Goal: Information Seeking & Learning: Learn about a topic

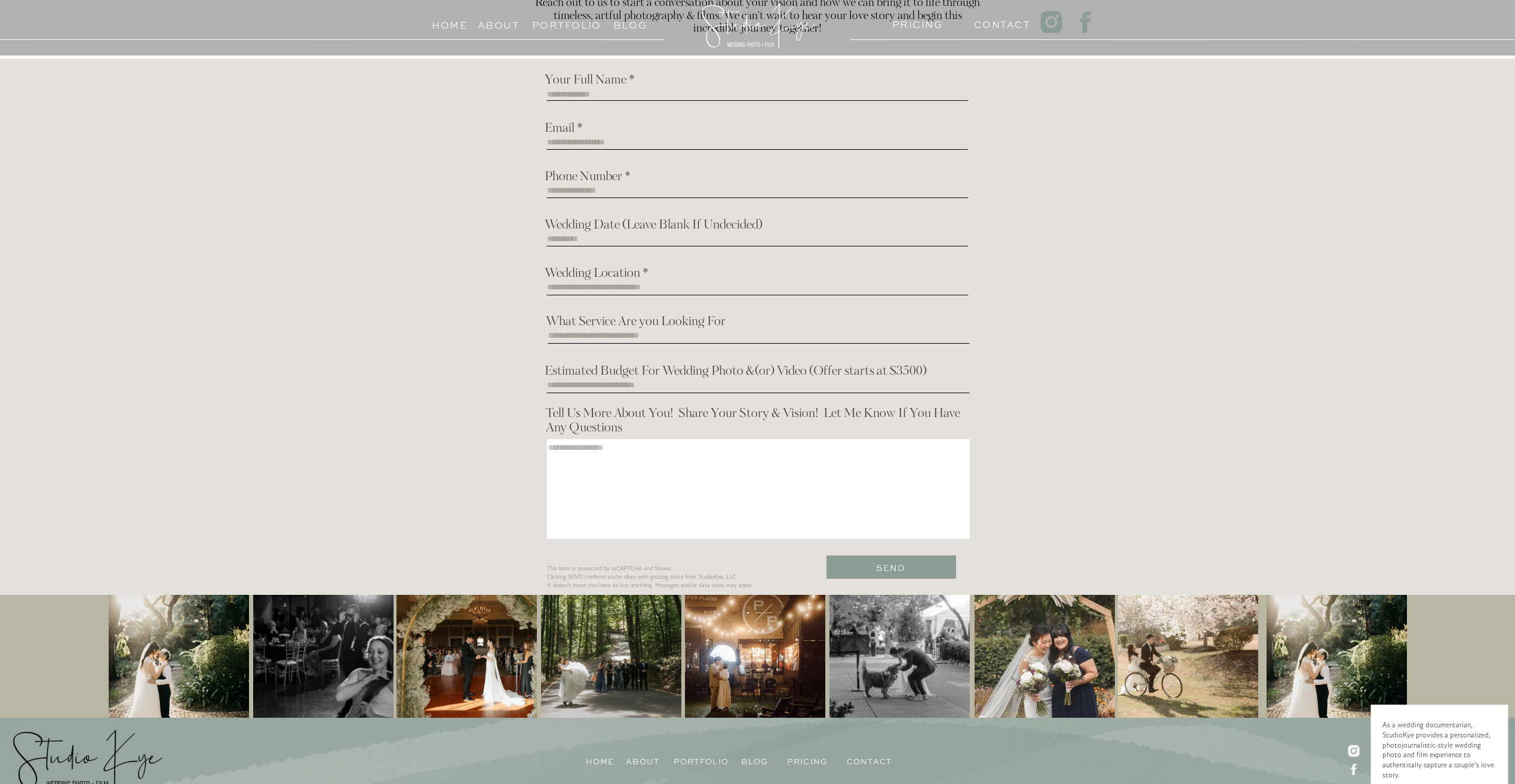
scroll to position [3552, 0]
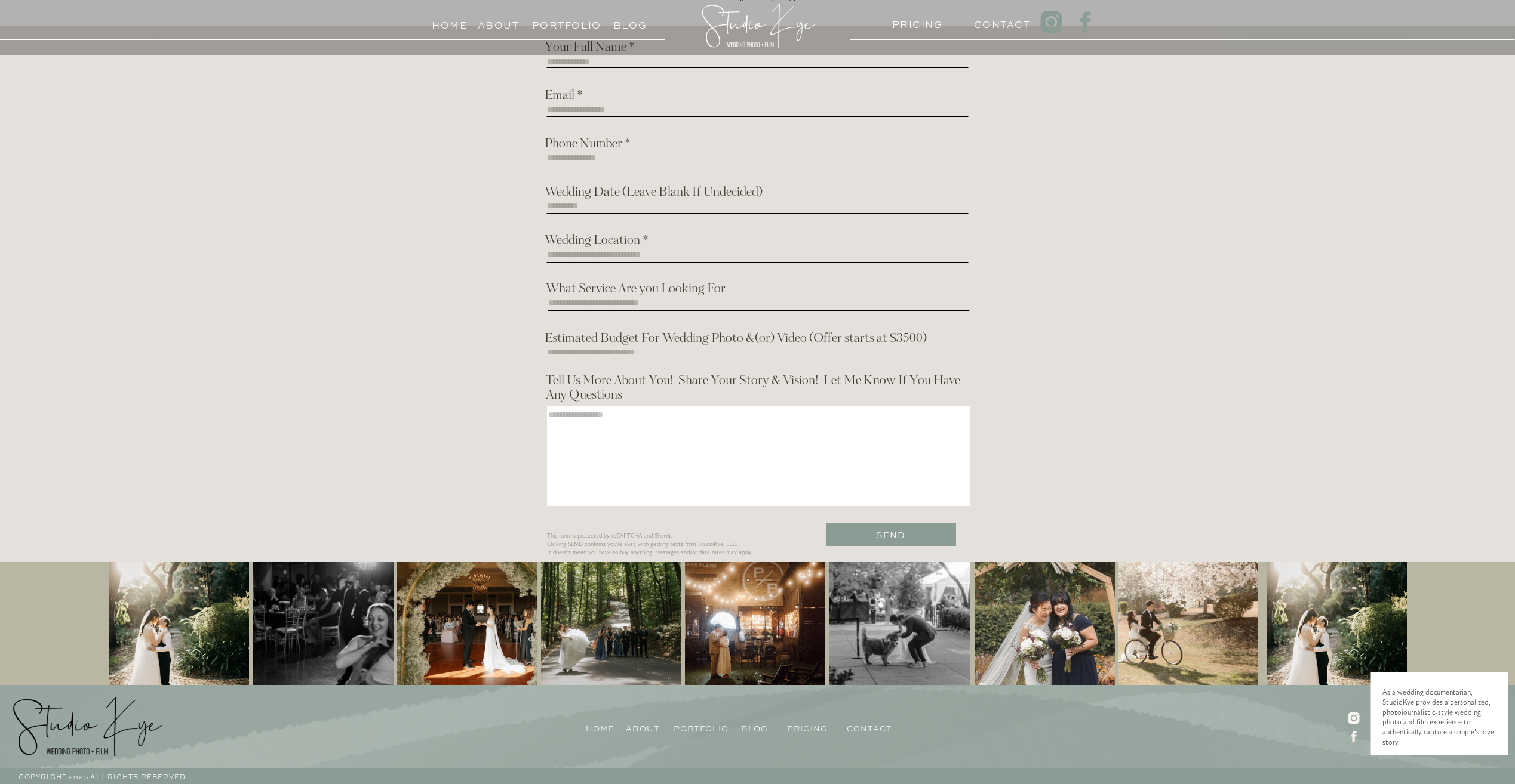
click at [137, 654] on div at bounding box center [178, 624] width 140 height 124
click at [158, 636] on div at bounding box center [178, 624] width 140 height 124
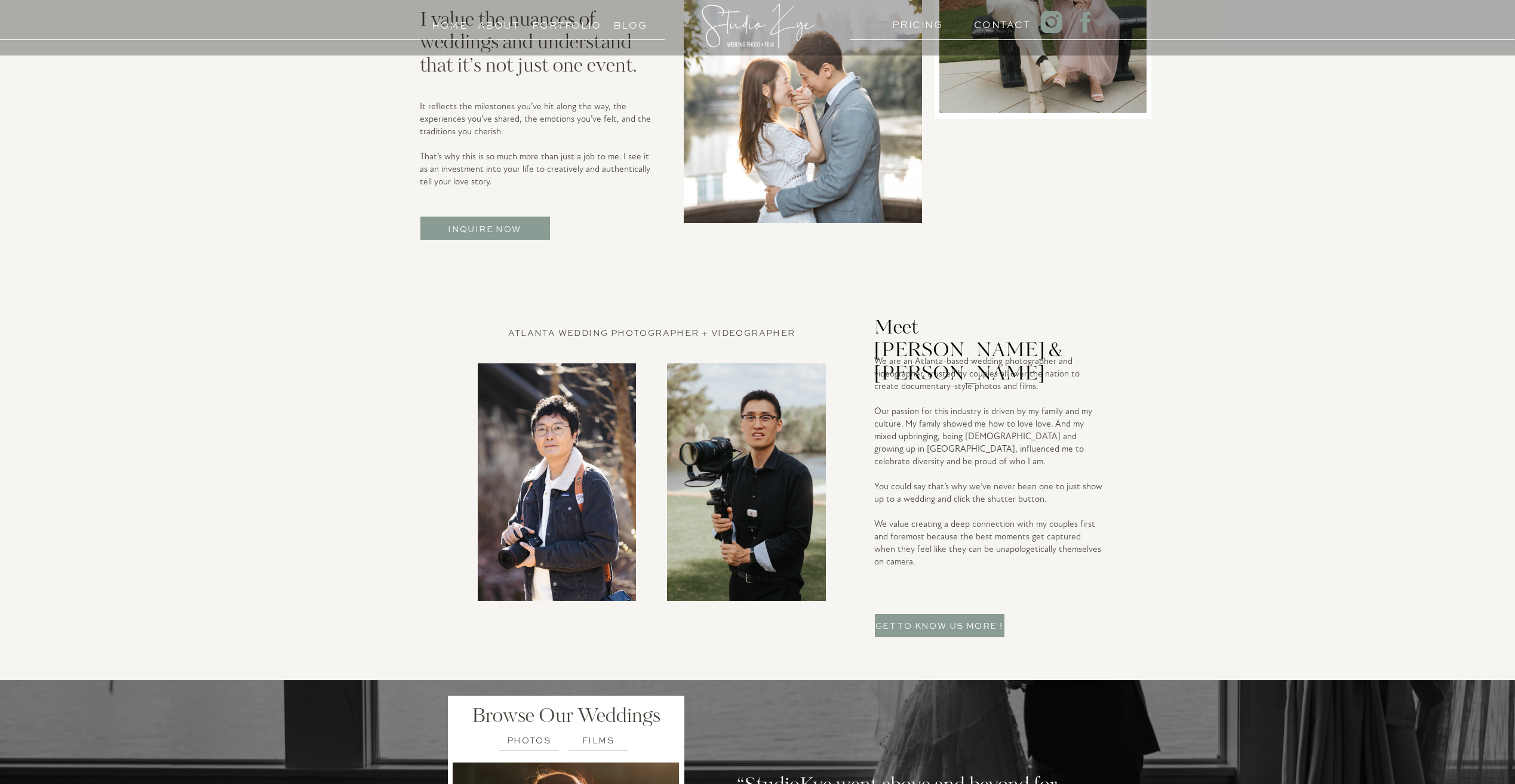
scroll to position [2239, 0]
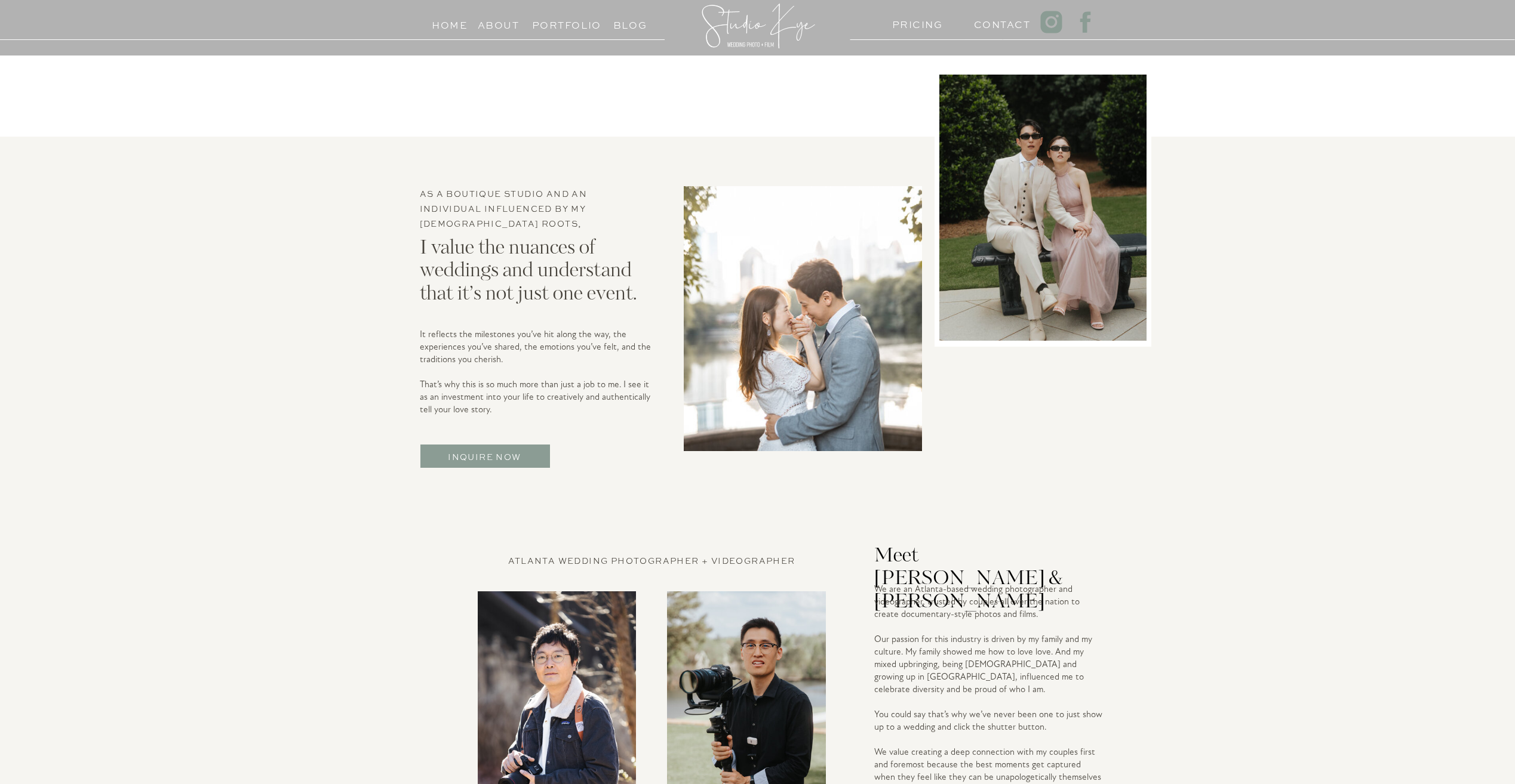
click at [921, 23] on h3 "PRICING" at bounding box center [915, 21] width 46 height 11
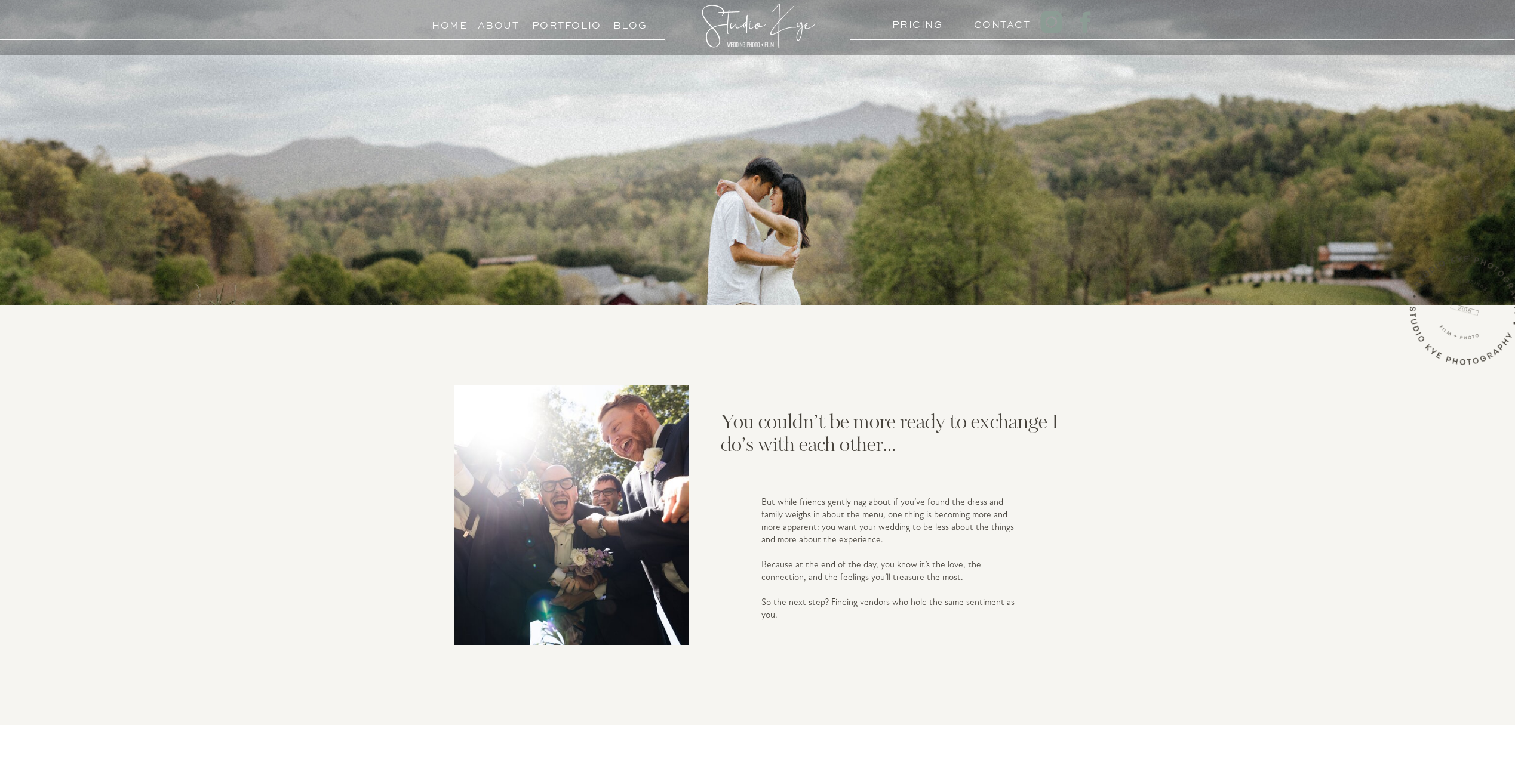
scroll to position [1225, 0]
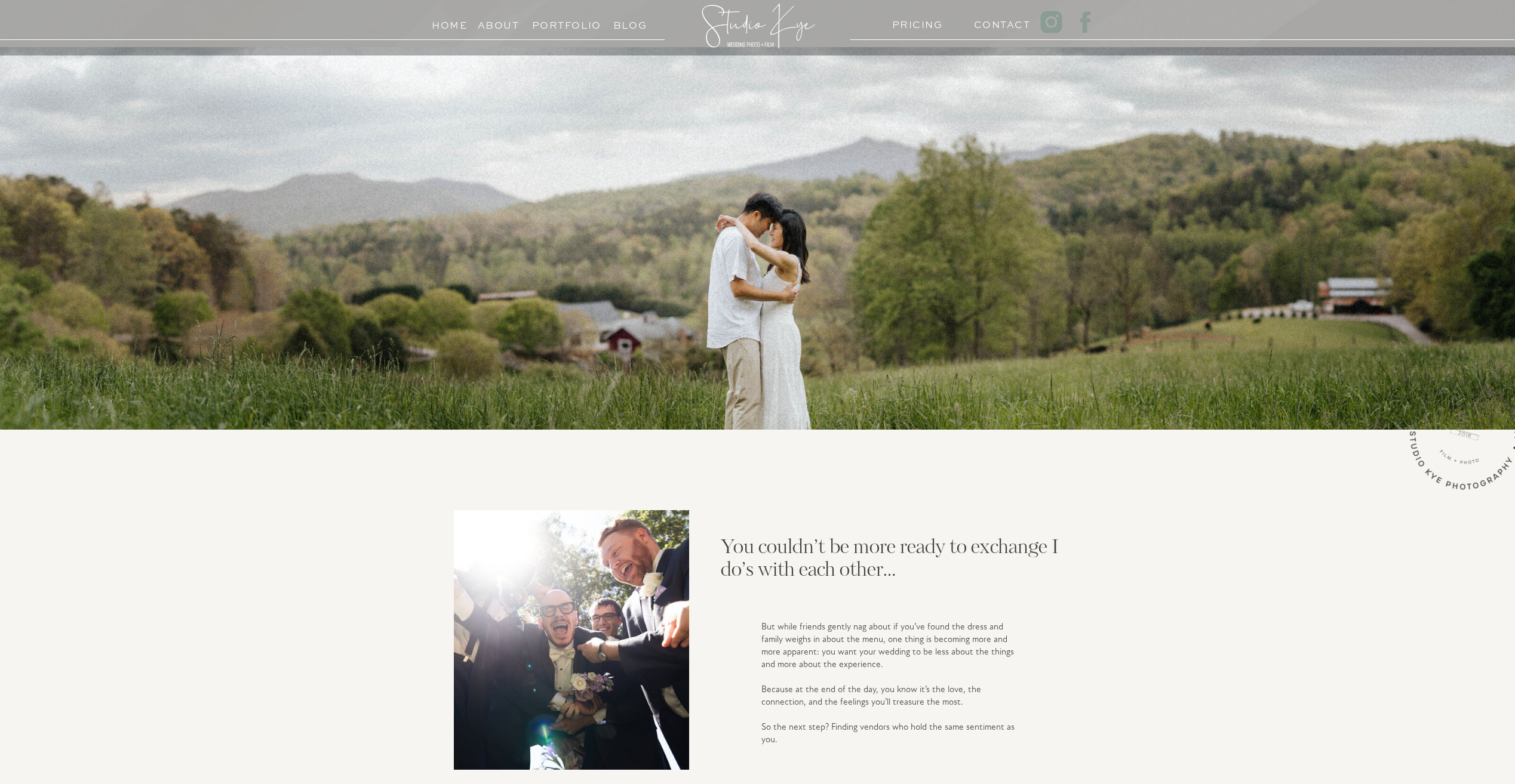
click at [547, 26] on h3 "Portfolio" at bounding box center [559, 22] width 55 height 11
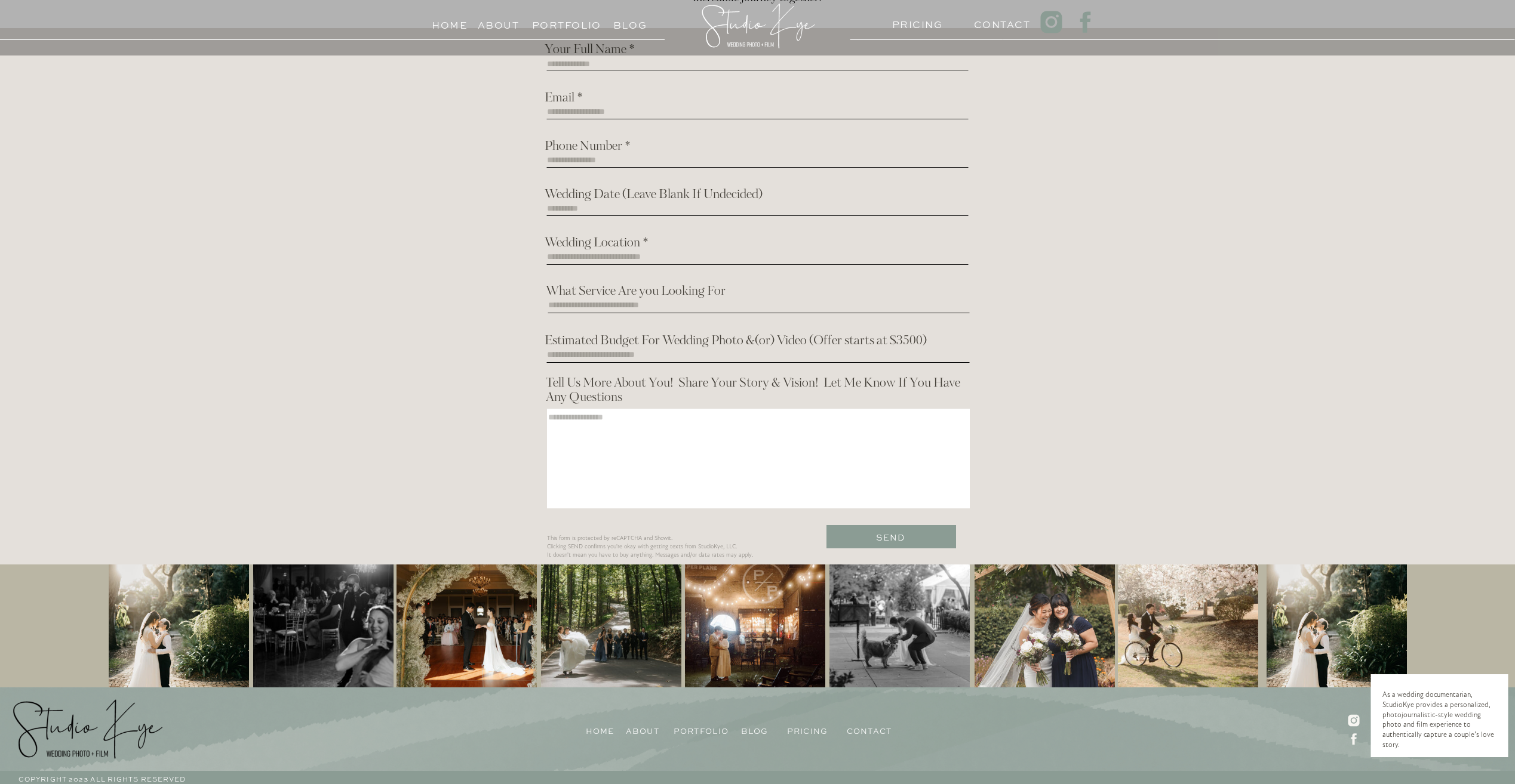
scroll to position [3552, 0]
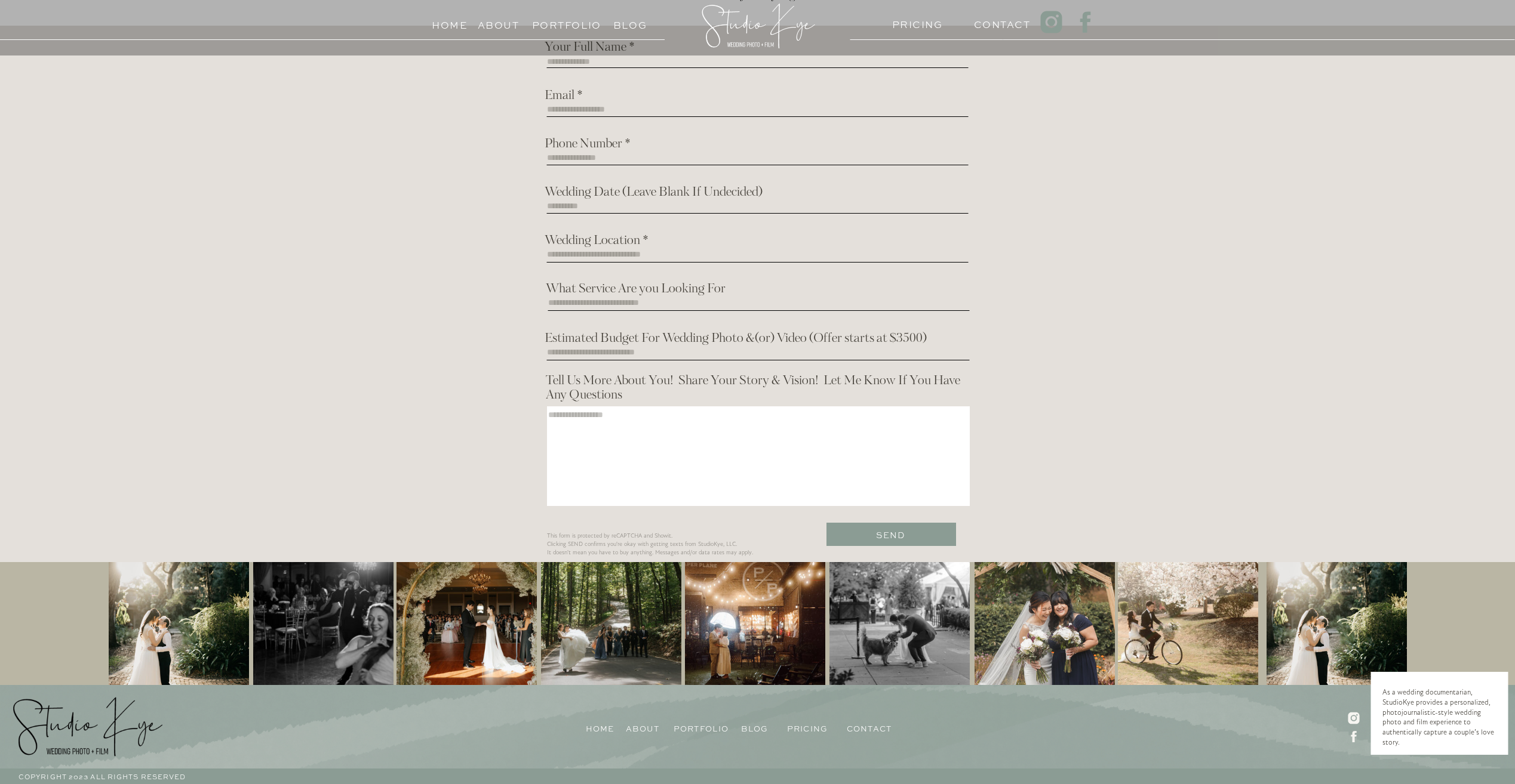
click at [176, 633] on div at bounding box center [178, 624] width 140 height 124
click at [327, 632] on div at bounding box center [323, 624] width 140 height 124
click at [460, 627] on div at bounding box center [467, 624] width 140 height 124
click at [583, 621] on div at bounding box center [610, 624] width 140 height 124
click at [722, 621] on div at bounding box center [754, 624] width 140 height 124
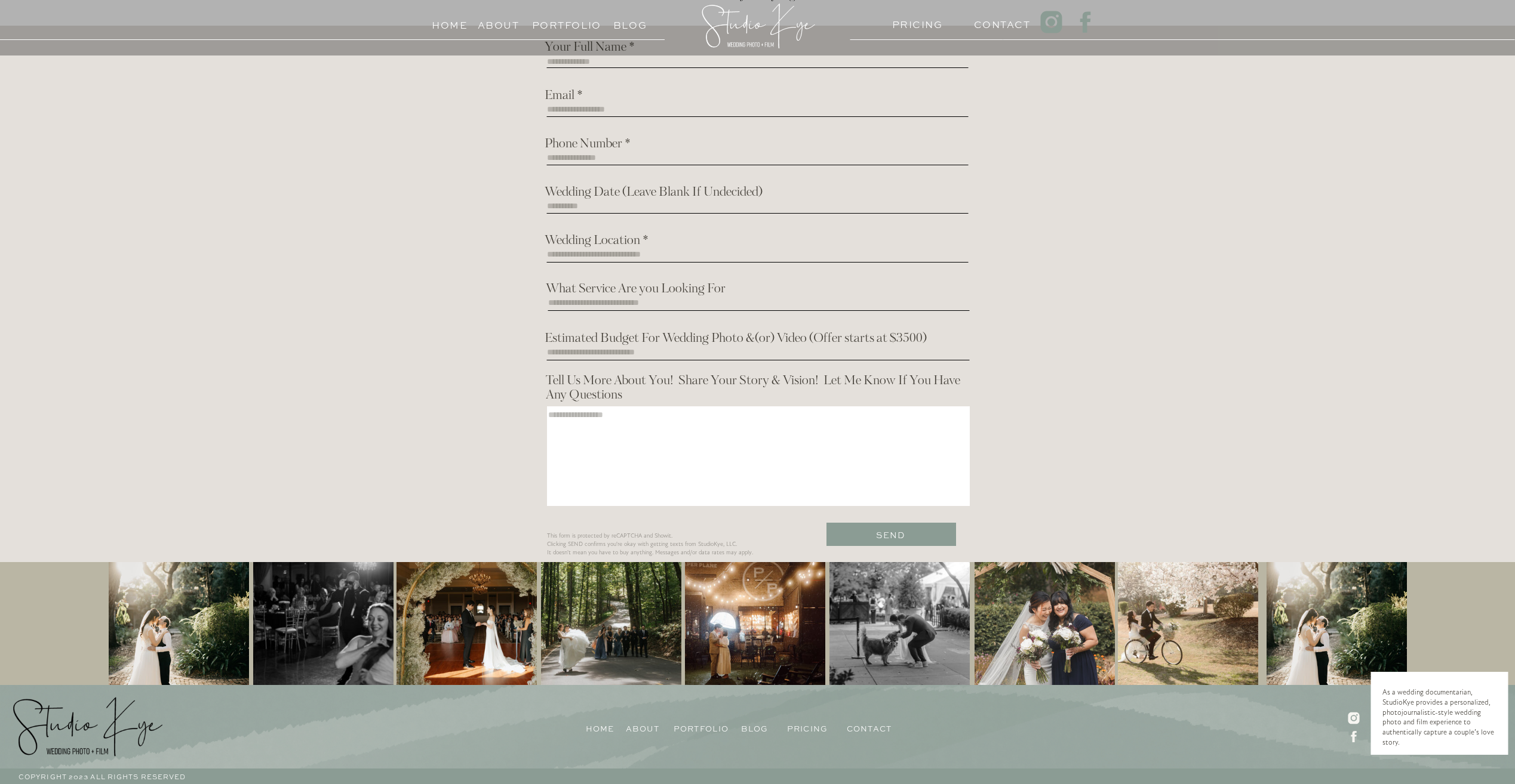
click at [889, 618] on div at bounding box center [899, 624] width 140 height 124
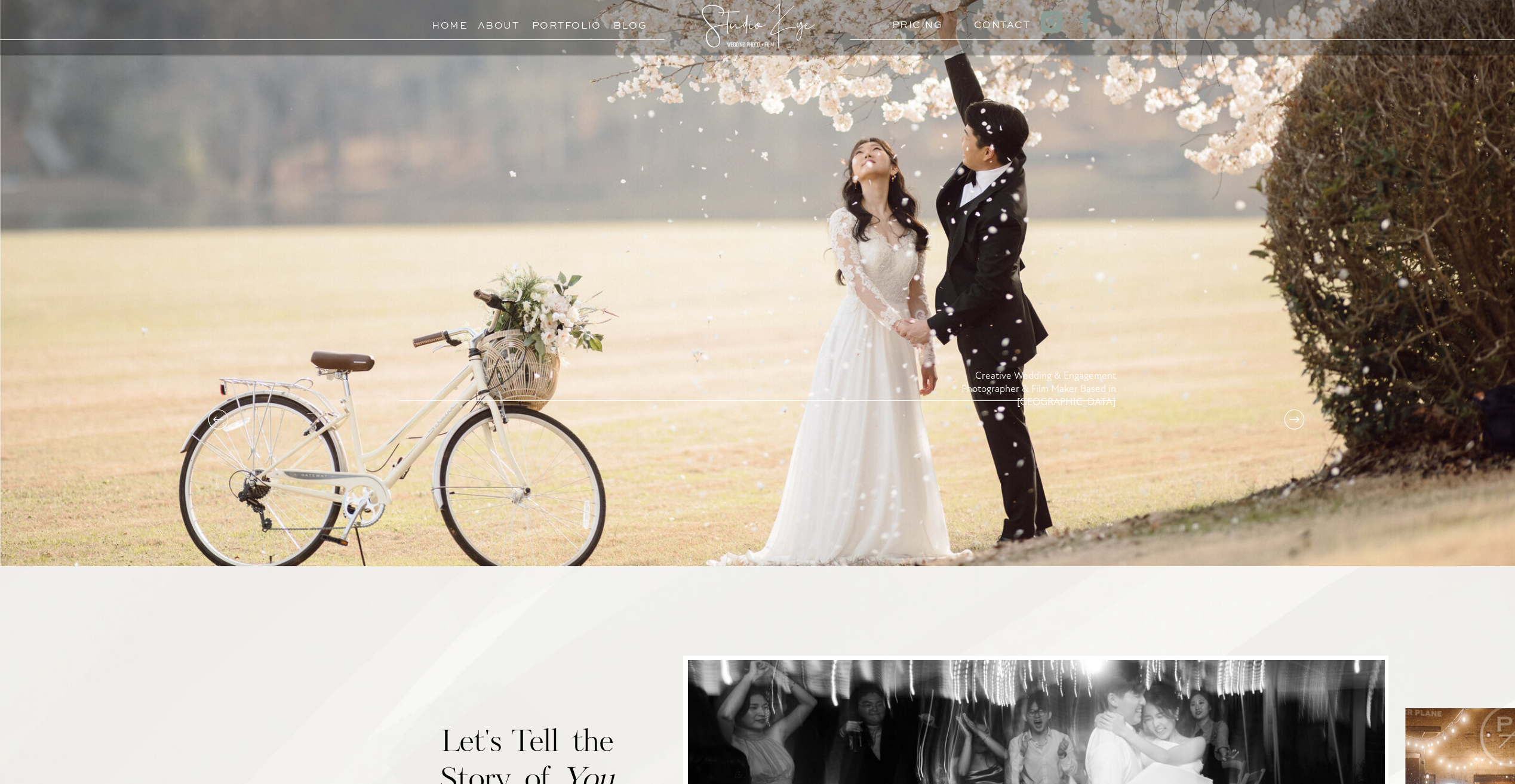
scroll to position [0, 0]
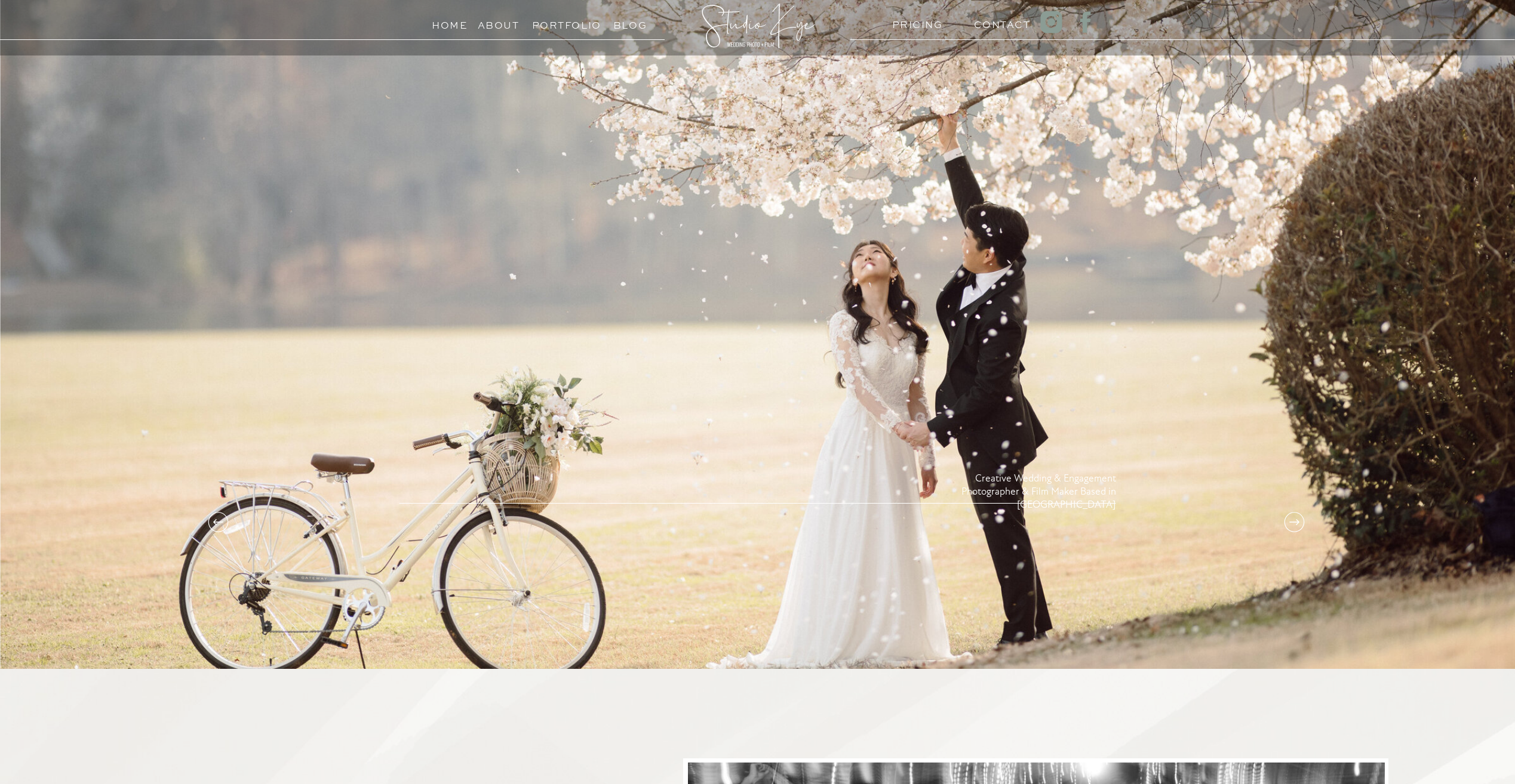
click at [567, 20] on h3 "Portfolio" at bounding box center [559, 22] width 55 height 11
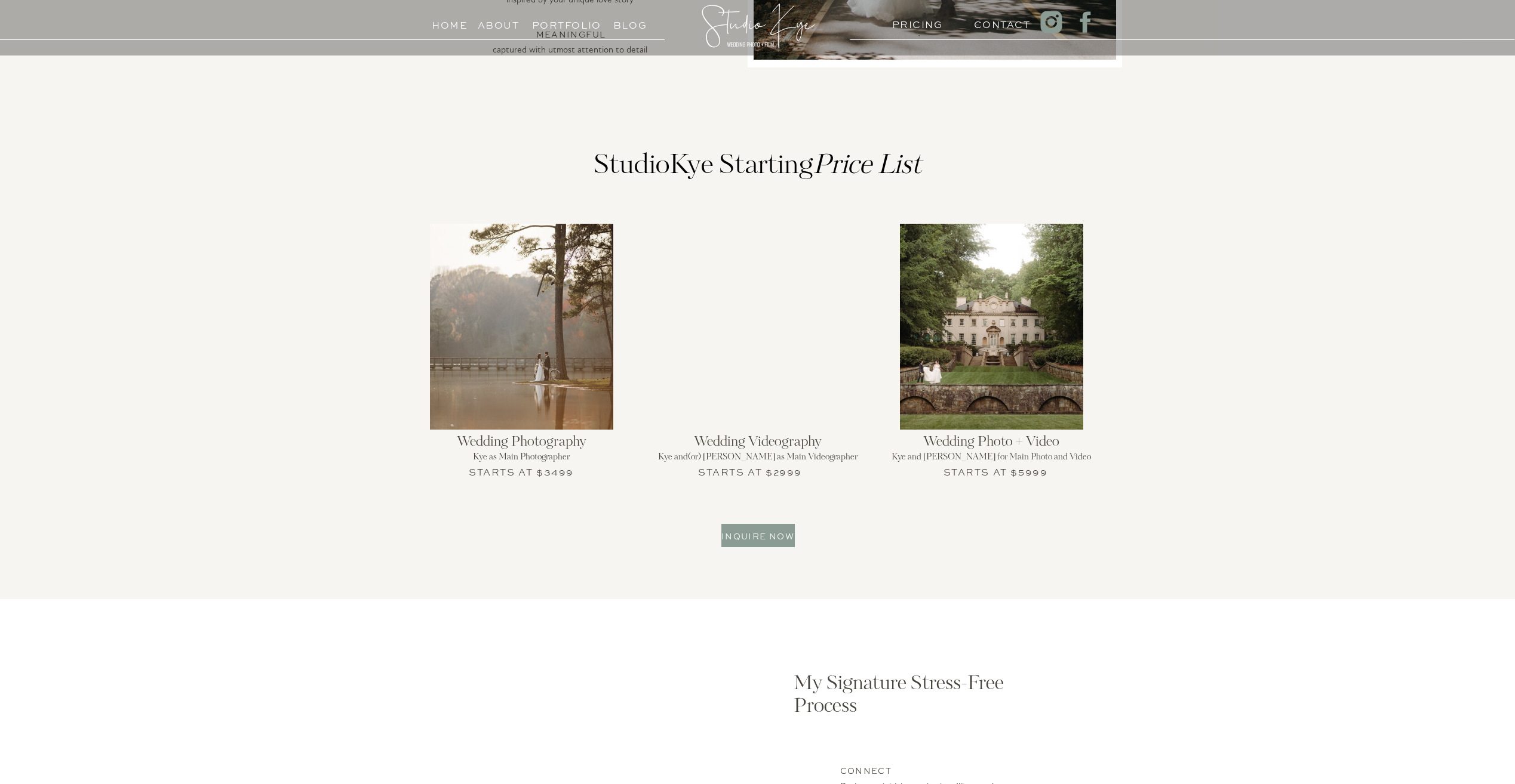
scroll to position [1193, 0]
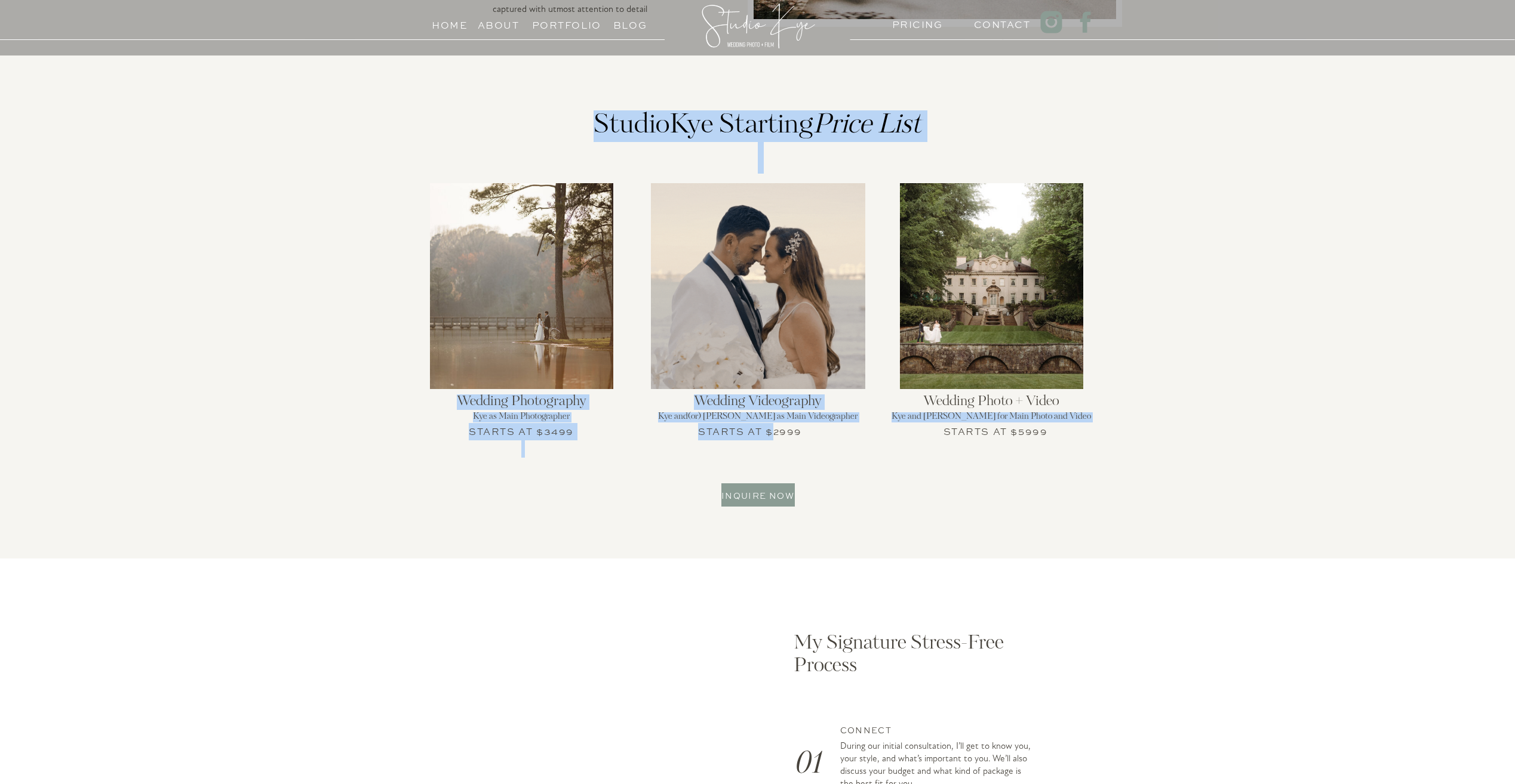
drag, startPoint x: 773, startPoint y: 434, endPoint x: 812, endPoint y: 439, distance: 39.3
click at [812, 439] on div "Home About PRICING Contact Portfolio Blog An intimate experience for weddings o…" at bounding box center [758, 652] width 1515 height 3691
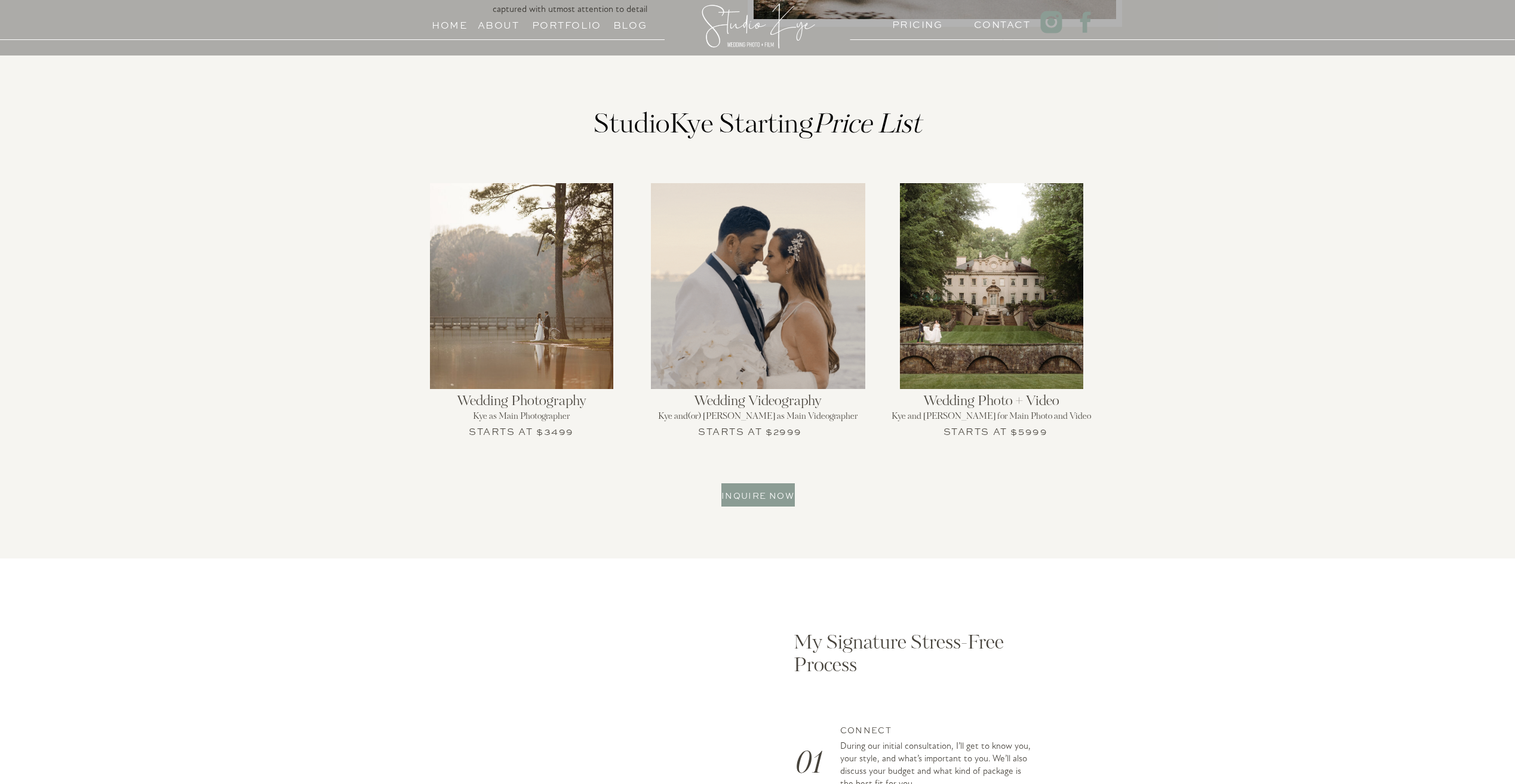
drag, startPoint x: 812, startPoint y: 439, endPoint x: 819, endPoint y: 460, distance: 22.1
click at [819, 460] on div "Home About PRICING Contact Portfolio Blog An intimate experience for weddings o…" at bounding box center [758, 652] width 1515 height 3691
drag, startPoint x: 806, startPoint y: 431, endPoint x: 773, endPoint y: 438, distance: 33.7
click at [773, 438] on div "Home About PRICING Contact Portfolio Blog An intimate experience for weddings o…" at bounding box center [758, 652] width 1515 height 3691
click at [773, 454] on div "Home About PRICING Contact Portfolio Blog An intimate experience for weddings o…" at bounding box center [758, 652] width 1515 height 3691
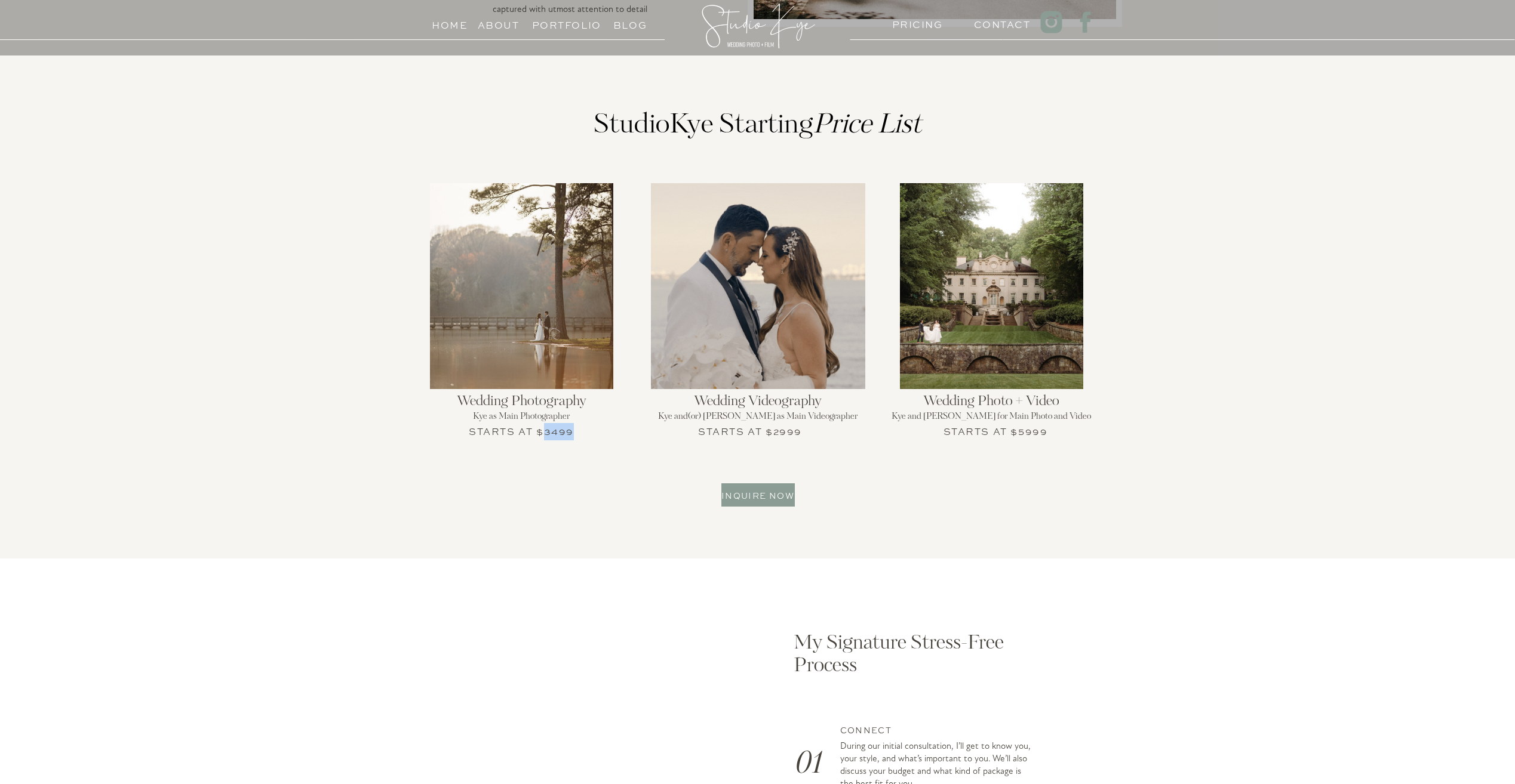
drag, startPoint x: 542, startPoint y: 431, endPoint x: 573, endPoint y: 434, distance: 31.1
click at [573, 434] on h3 "Starts at $3499" at bounding box center [521, 429] width 107 height 14
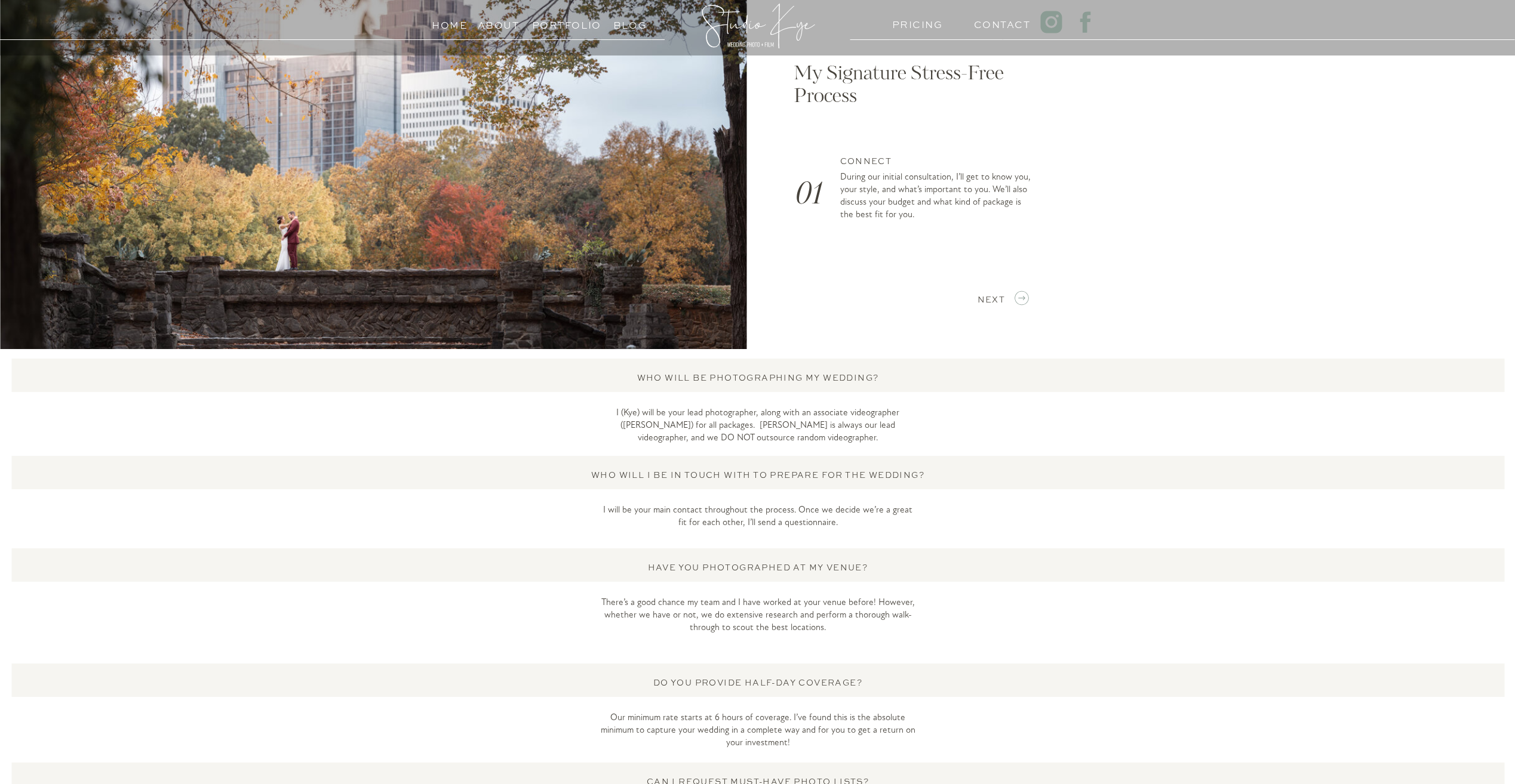
scroll to position [1850, 0]
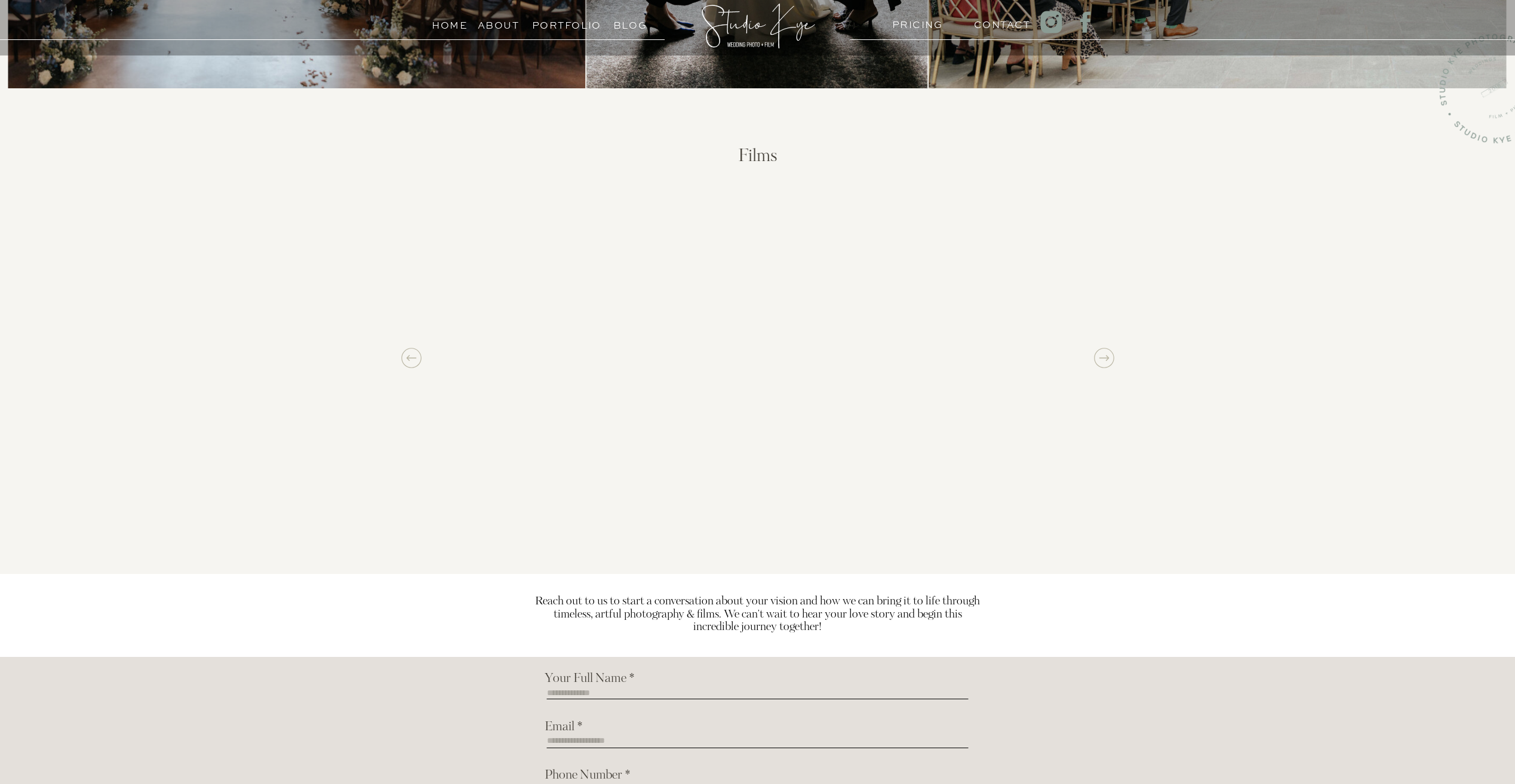
scroll to position [895, 0]
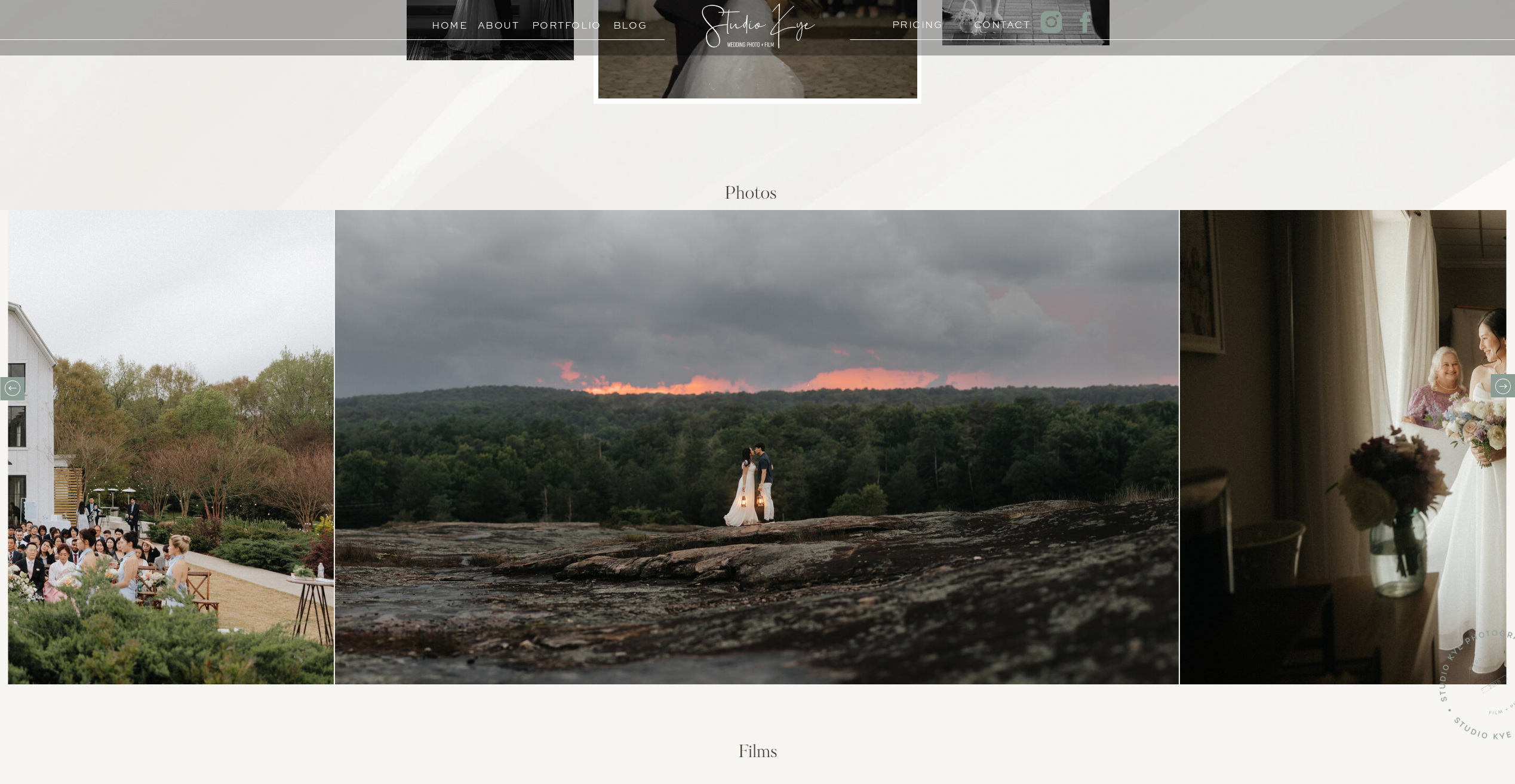
scroll to position [358, 0]
